Goal: Transaction & Acquisition: Book appointment/travel/reservation

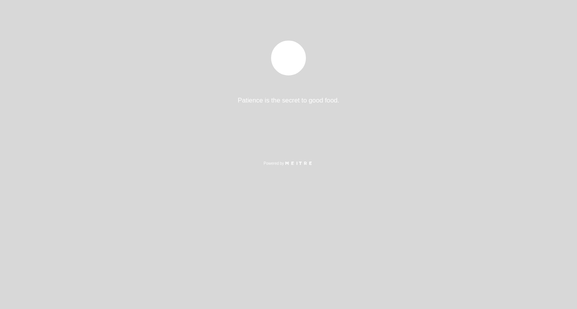
select select "es"
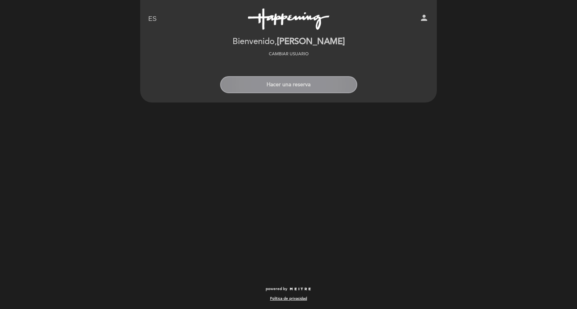
click at [288, 87] on button "Hacer una reserva" at bounding box center [288, 84] width 137 height 17
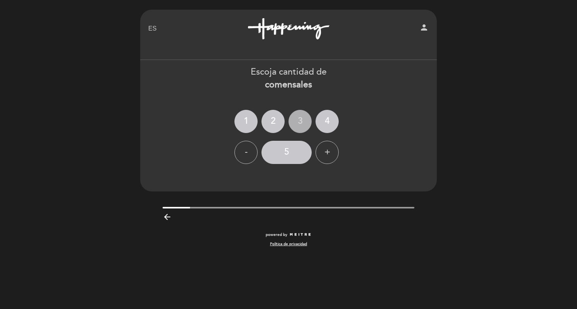
click at [303, 122] on div "3" at bounding box center [300, 121] width 23 height 23
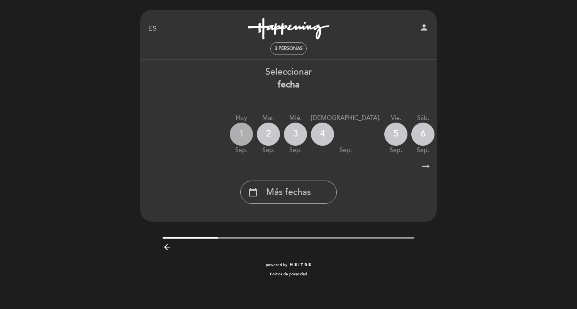
click at [240, 135] on div "1" at bounding box center [241, 134] width 23 height 23
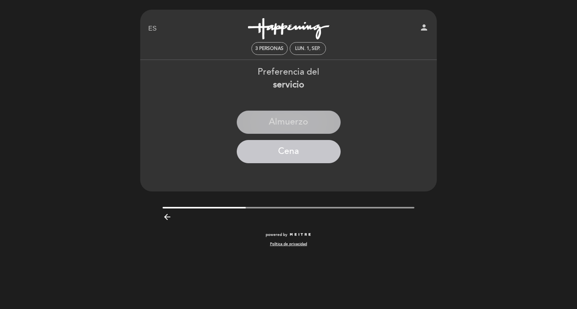
click at [284, 117] on button "Almuerzo" at bounding box center [289, 122] width 104 height 23
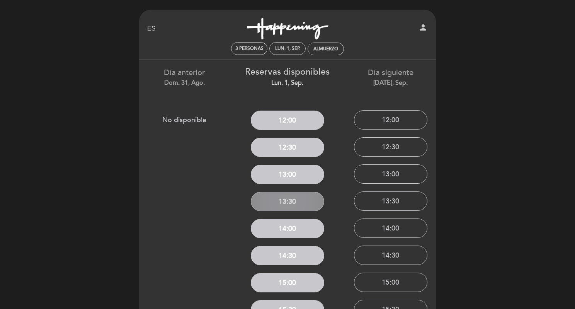
drag, startPoint x: 282, startPoint y: 179, endPoint x: 277, endPoint y: 200, distance: 21.8
click at [277, 200] on div "Reservas disponibles lun. 1, sep. 12:00 12:30 13:00 13:30 14:00 14:30 15:00 15:…" at bounding box center [287, 245] width 103 height 371
click at [277, 200] on button "13:30" at bounding box center [287, 201] width 73 height 19
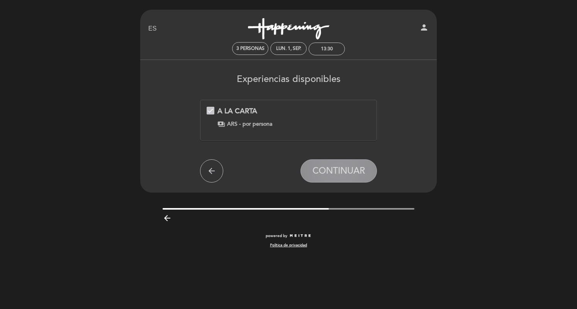
click at [330, 171] on span "CONTINUAR" at bounding box center [339, 170] width 53 height 11
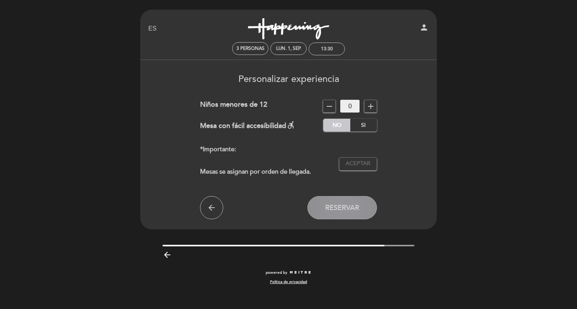
click at [344, 203] on button "Reservar" at bounding box center [343, 207] width 70 height 23
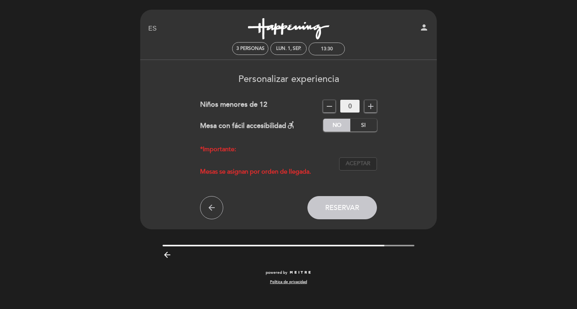
click at [365, 157] on button "Aceptar Aceptado" at bounding box center [358, 163] width 38 height 13
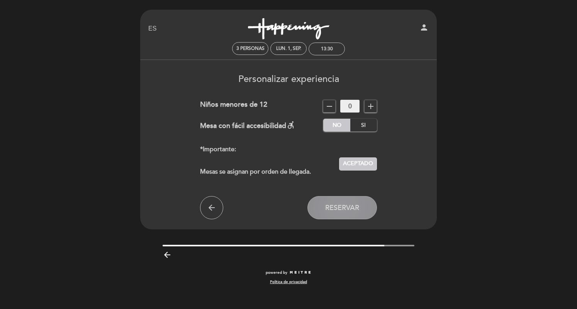
click at [348, 201] on button "Reservar" at bounding box center [343, 207] width 70 height 23
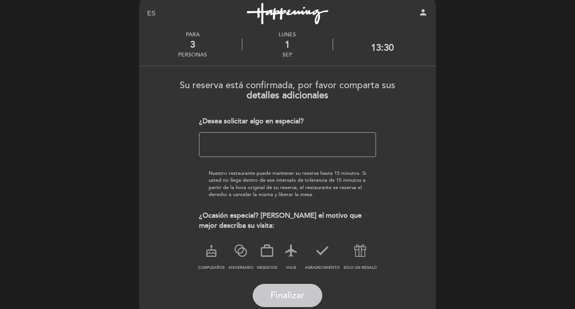
scroll to position [24, 0]
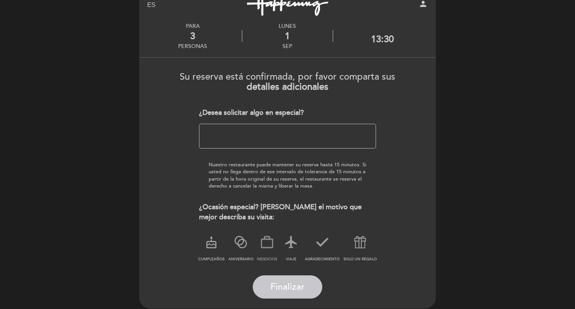
click at [272, 249] on icon at bounding box center [267, 242] width 20 height 20
click at [283, 289] on span "Finalizar" at bounding box center [288, 286] width 34 height 11
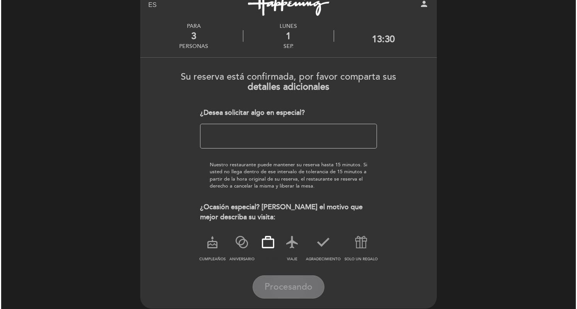
scroll to position [0, 0]
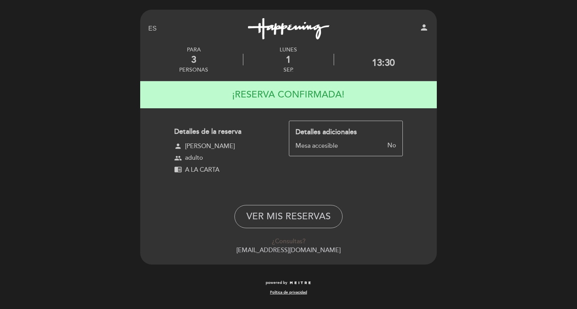
click at [400, 160] on div "Detalles de la reserva person [PERSON_NAME] group adulto chrome_reader_mode A L…" at bounding box center [288, 154] width 229 height 66
